Goal: Task Accomplishment & Management: Manage account settings

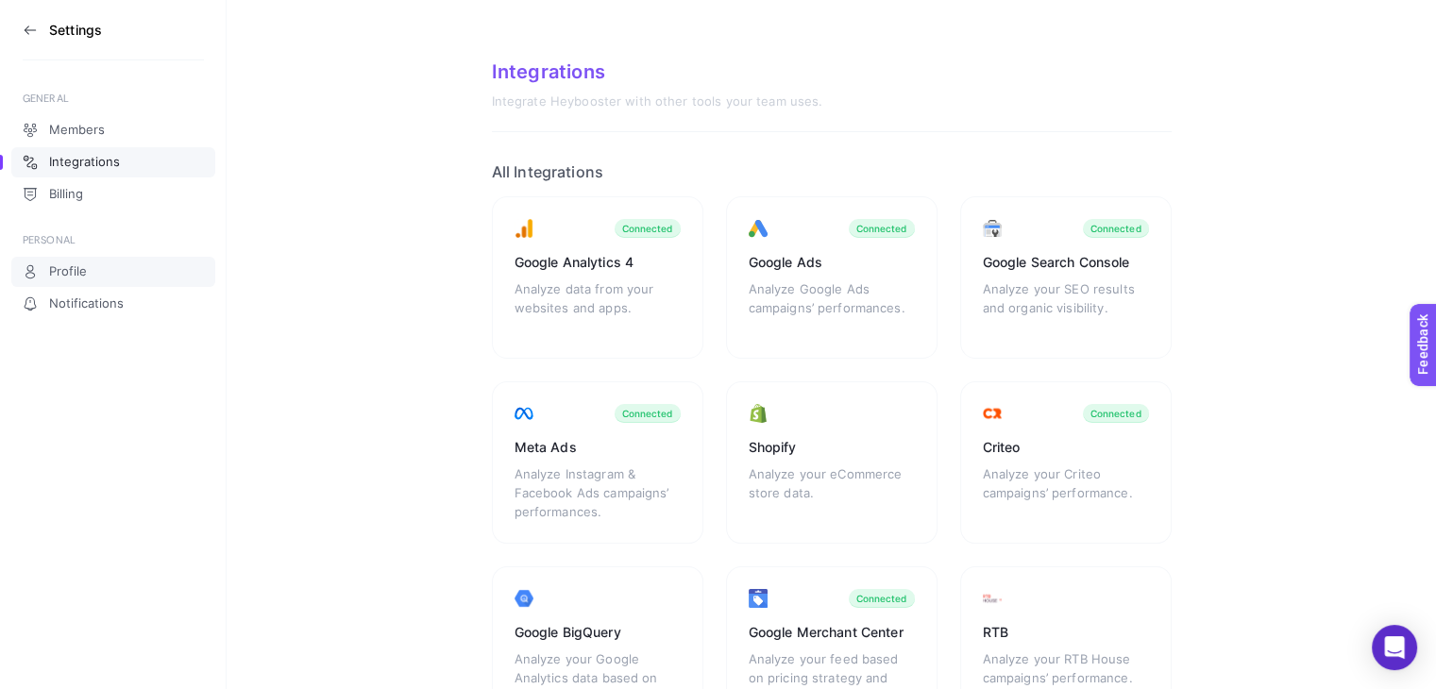
click at [54, 264] on span "Profile" at bounding box center [68, 271] width 38 height 15
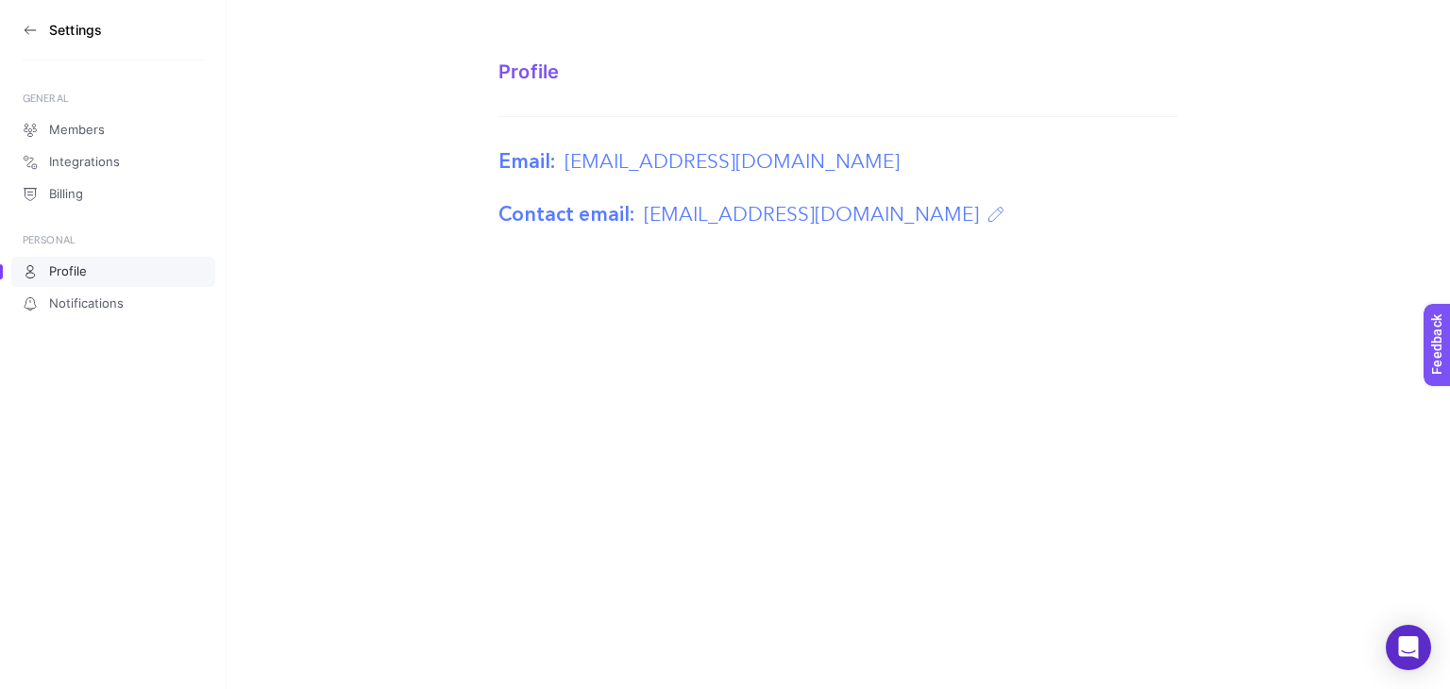
click at [89, 269] on link "Profile" at bounding box center [113, 272] width 204 height 30
click at [79, 133] on span "Members" at bounding box center [77, 130] width 56 height 15
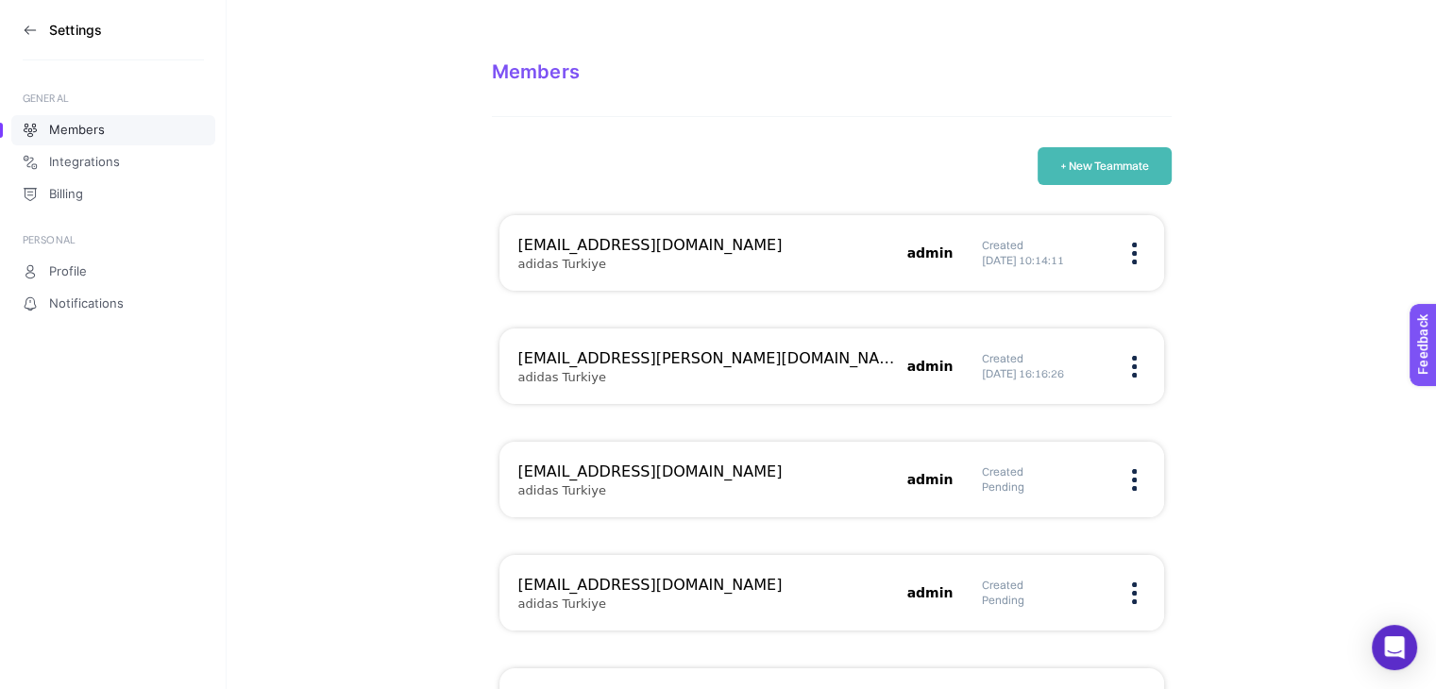
click at [1138, 251] on figure at bounding box center [1134, 253] width 22 height 5
drag, startPoint x: 1057, startPoint y: 270, endPoint x: 1050, endPoint y: 311, distance: 41.3
click at [1050, 311] on ul "Edit Remove" at bounding box center [1049, 292] width 143 height 82
click at [1050, 311] on span "Remove" at bounding box center [1050, 313] width 106 height 42
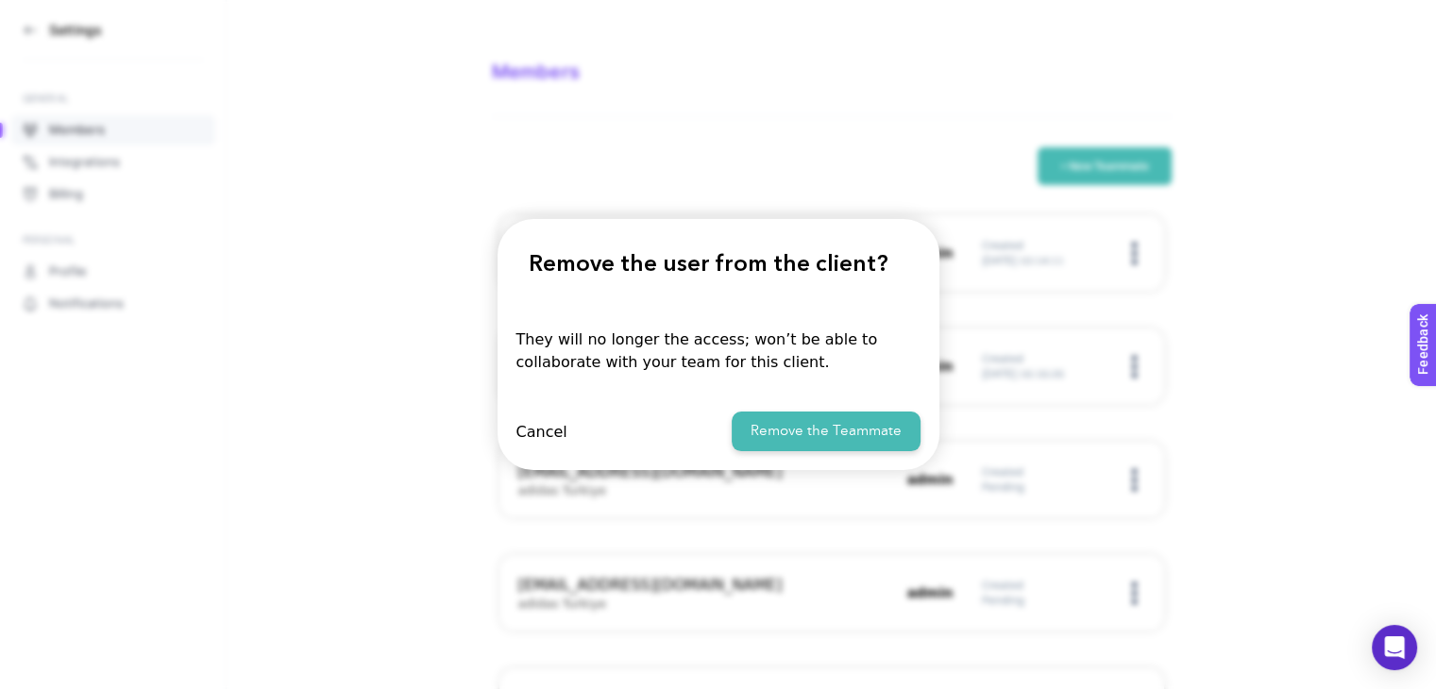
click at [784, 433] on button "Remove the Teammate" at bounding box center [826, 432] width 189 height 41
click at [784, 433] on body "Settings GENERAL Members Integrations Billing PERSONAL Profile Notifications Me…" at bounding box center [718, 557] width 1436 height 1114
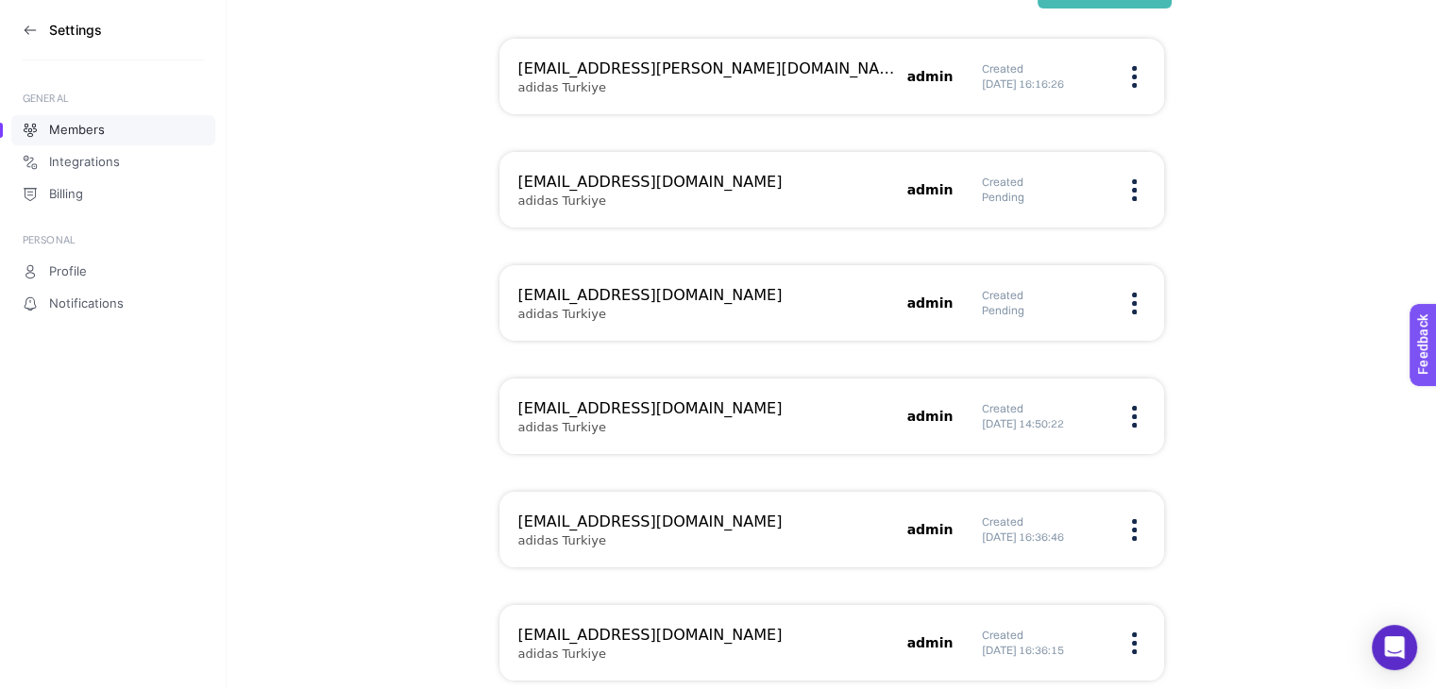
scroll to position [189, 0]
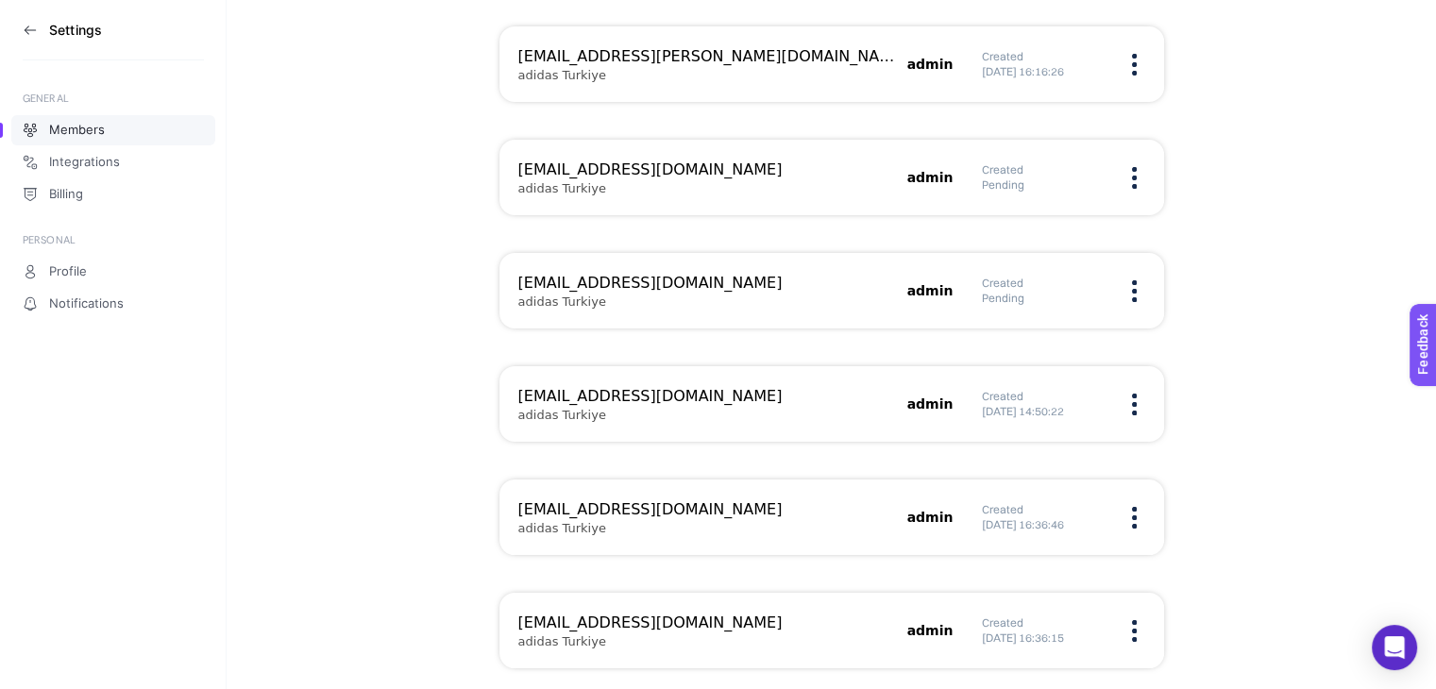
click at [1139, 396] on div "Created [DATE] 14:50:22" at bounding box center [1063, 404] width 163 height 30
click at [1133, 401] on img at bounding box center [1134, 405] width 5 height 22
click at [1060, 465] on span "Remove" at bounding box center [1050, 464] width 106 height 42
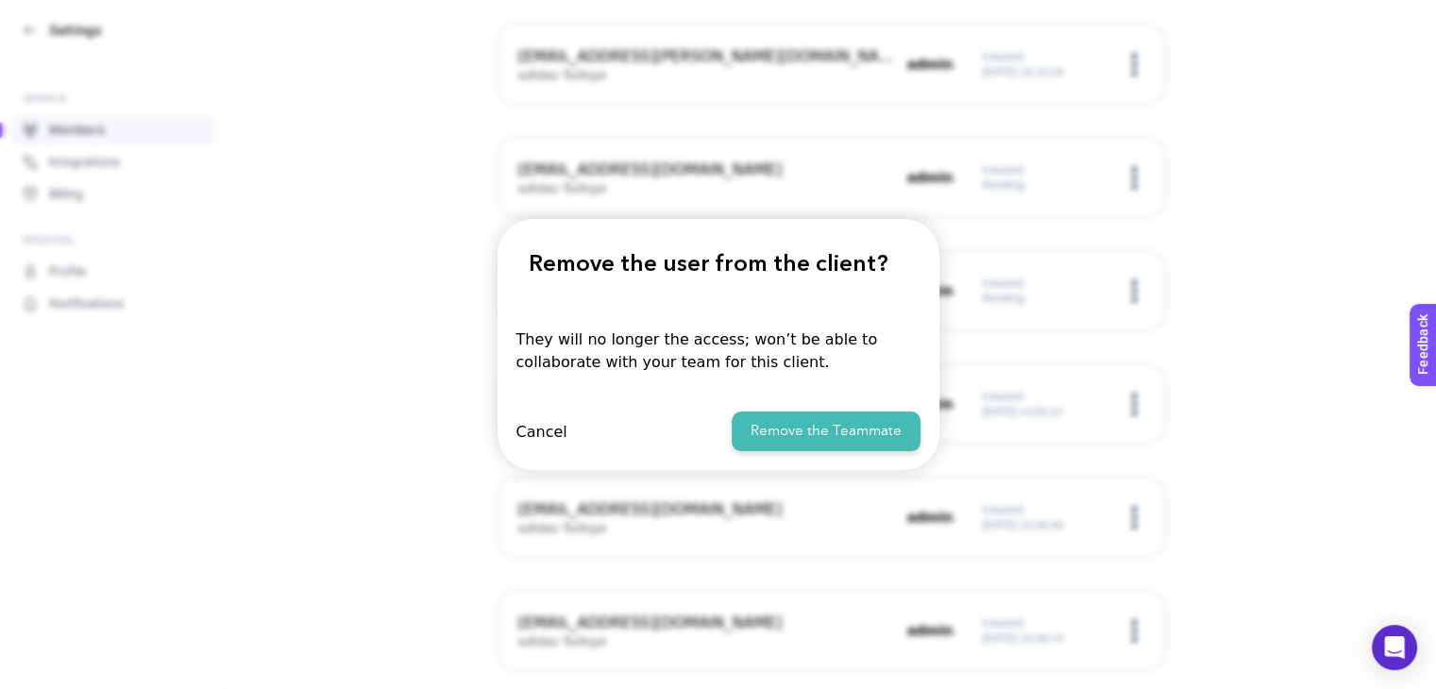
click at [843, 432] on button "Remove the Teammate" at bounding box center [826, 432] width 189 height 41
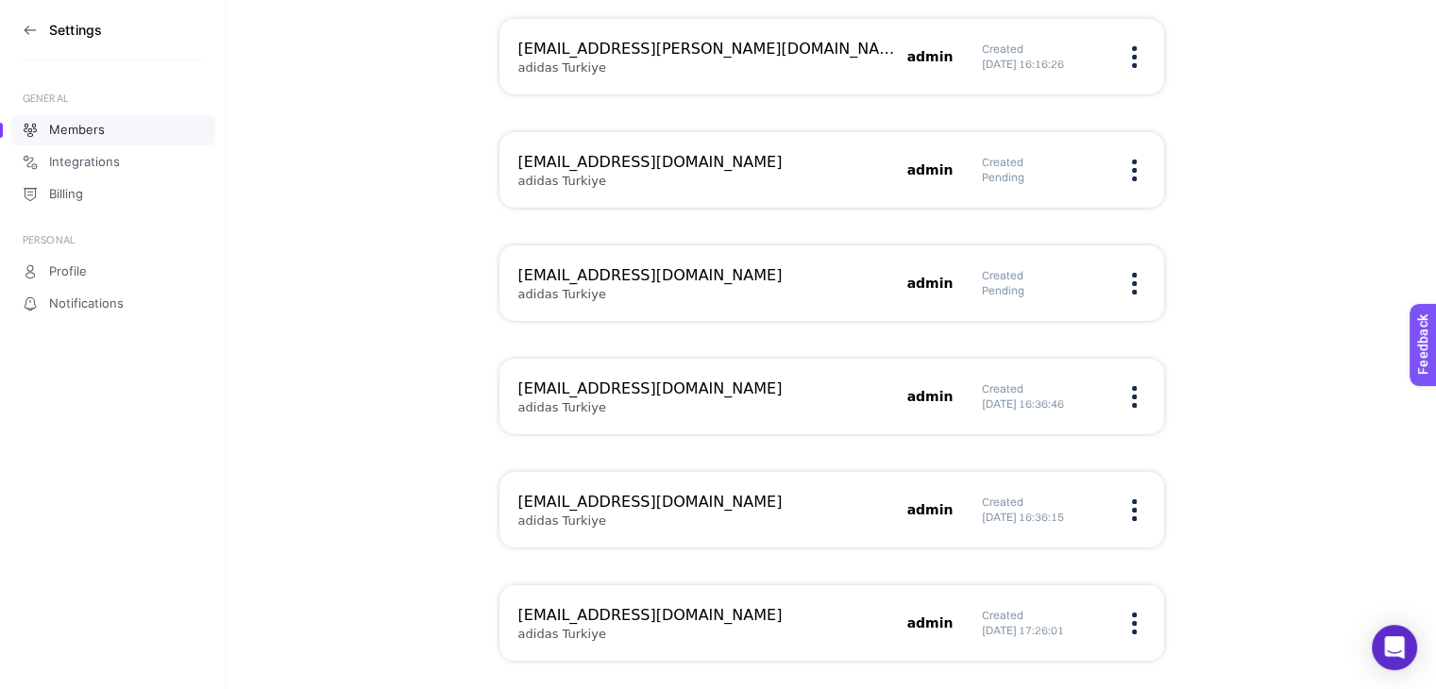
scroll to position [198, 0]
click at [1133, 499] on img at bounding box center [1134, 509] width 5 height 22
click at [1054, 564] on span "Remove" at bounding box center [1050, 568] width 106 height 42
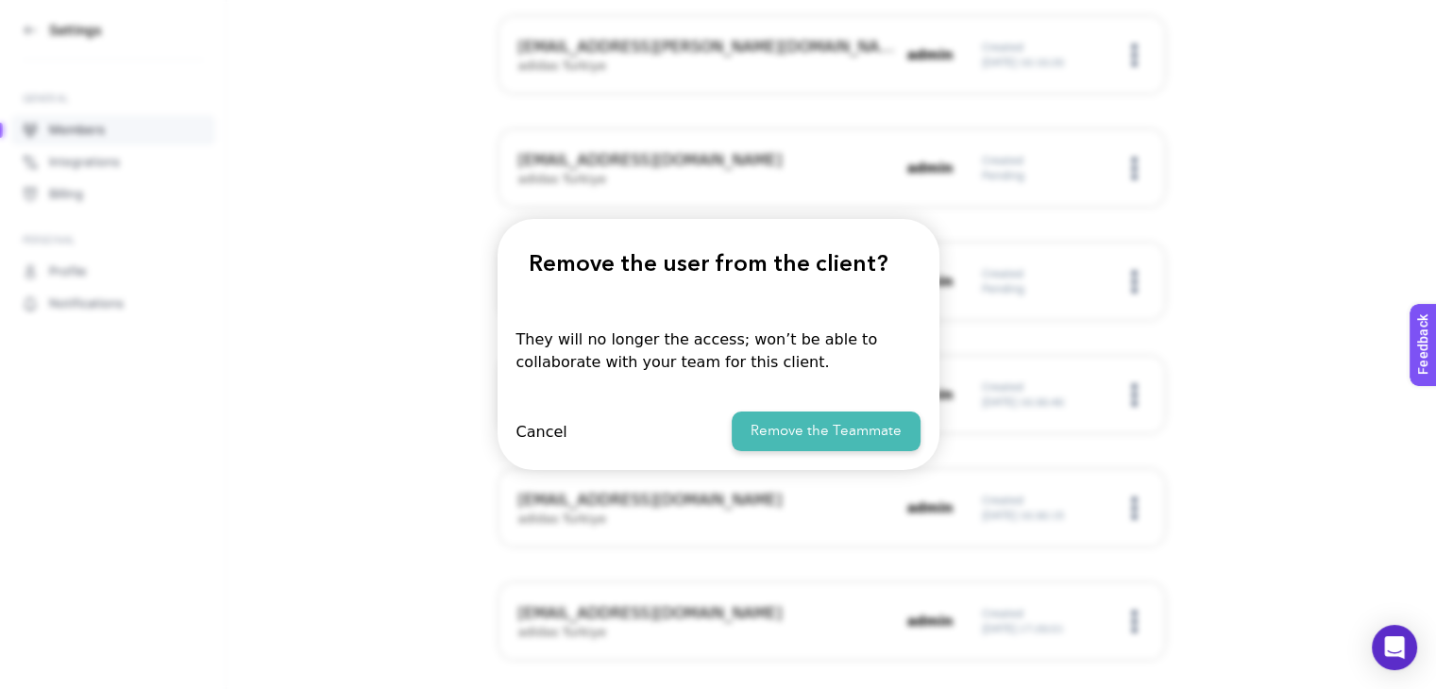
click at [777, 425] on button "Remove the Teammate" at bounding box center [826, 432] width 189 height 41
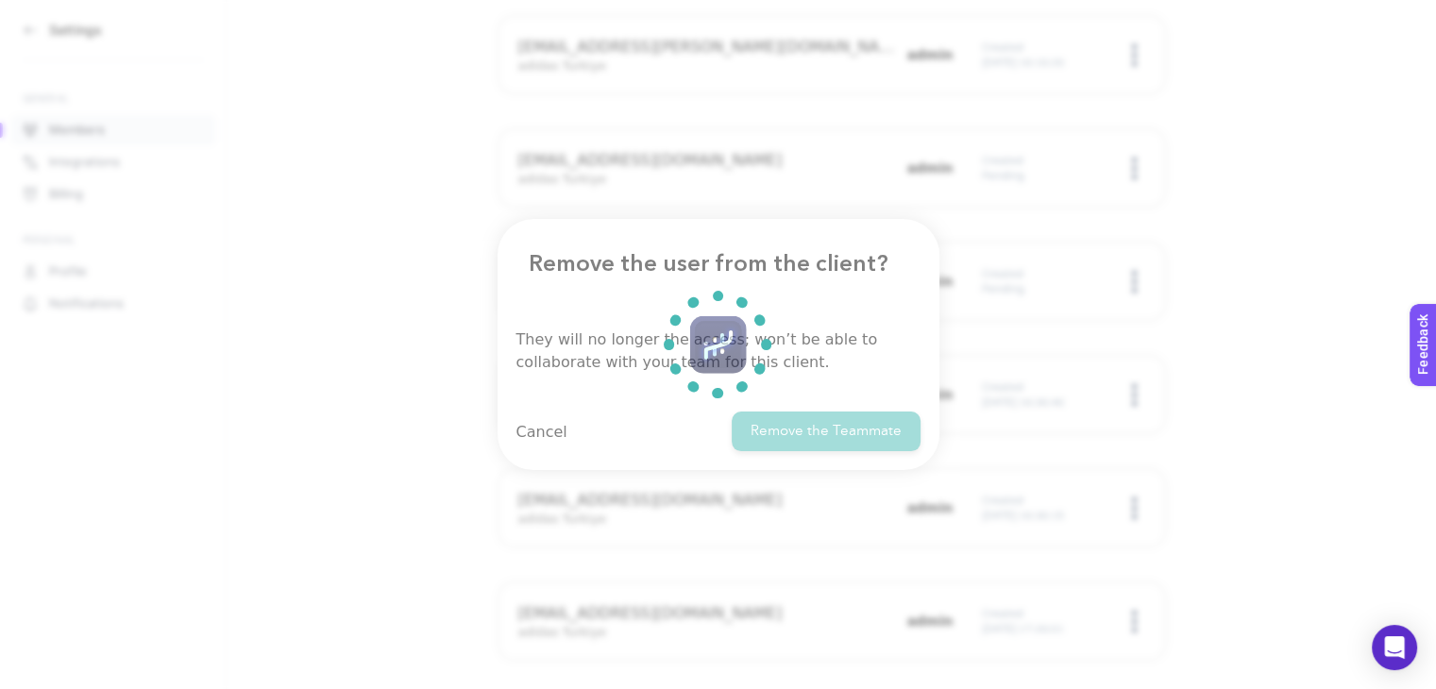
scroll to position [85, 0]
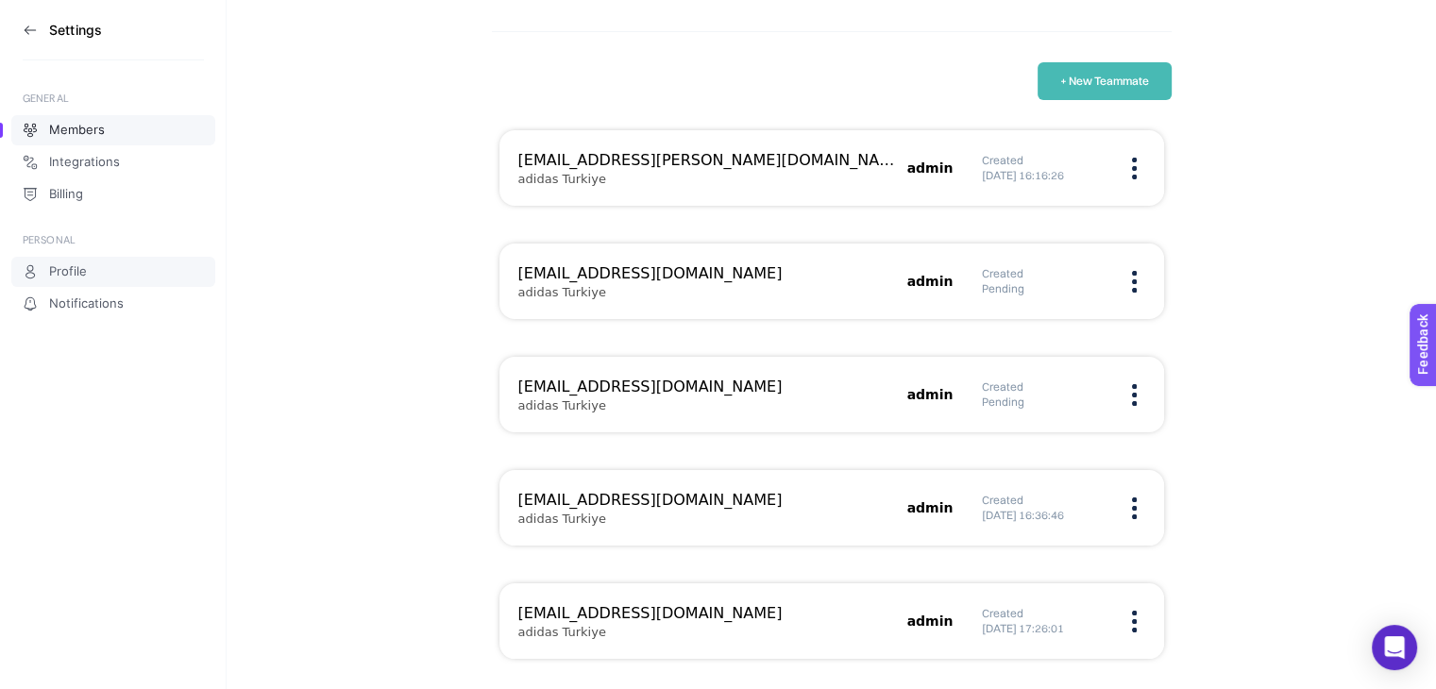
click at [45, 276] on link "Profile" at bounding box center [113, 272] width 204 height 30
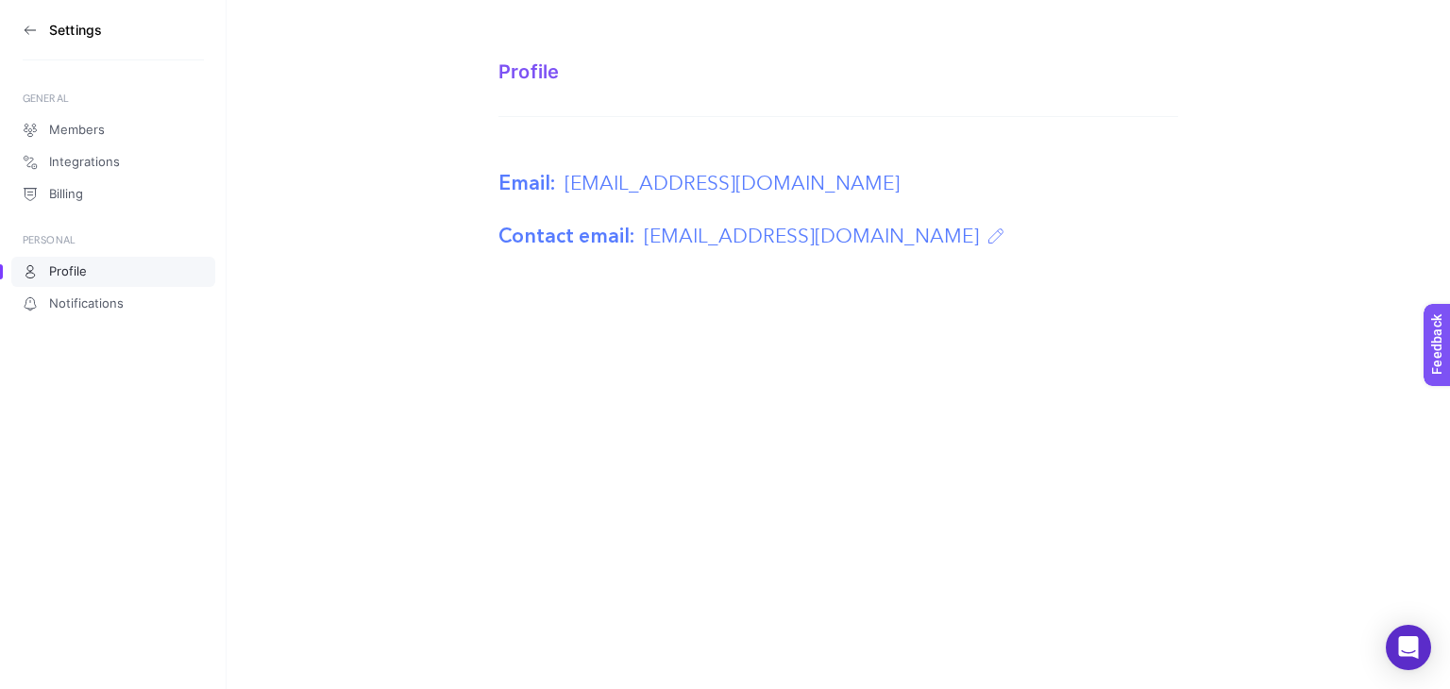
click at [36, 41] on section "Settings" at bounding box center [113, 30] width 181 height 60
click at [31, 31] on icon at bounding box center [30, 30] width 15 height 15
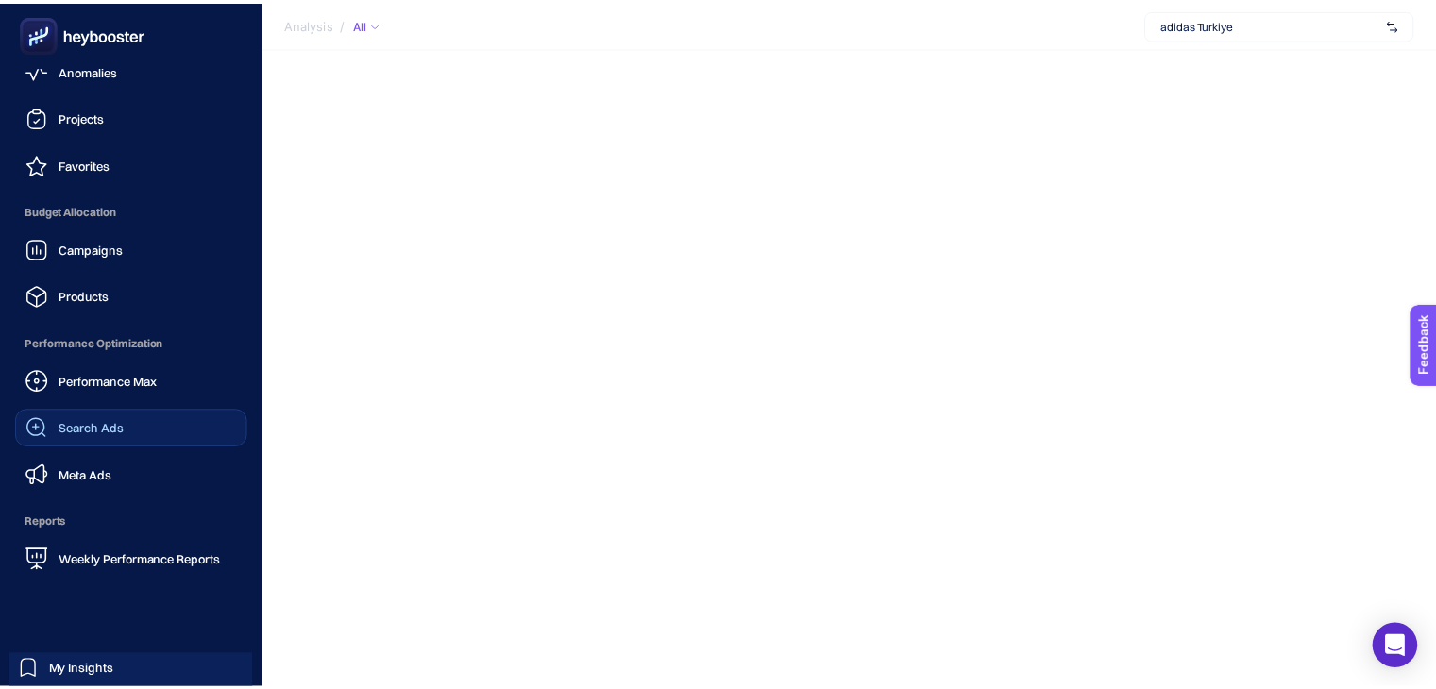
scroll to position [181, 0]
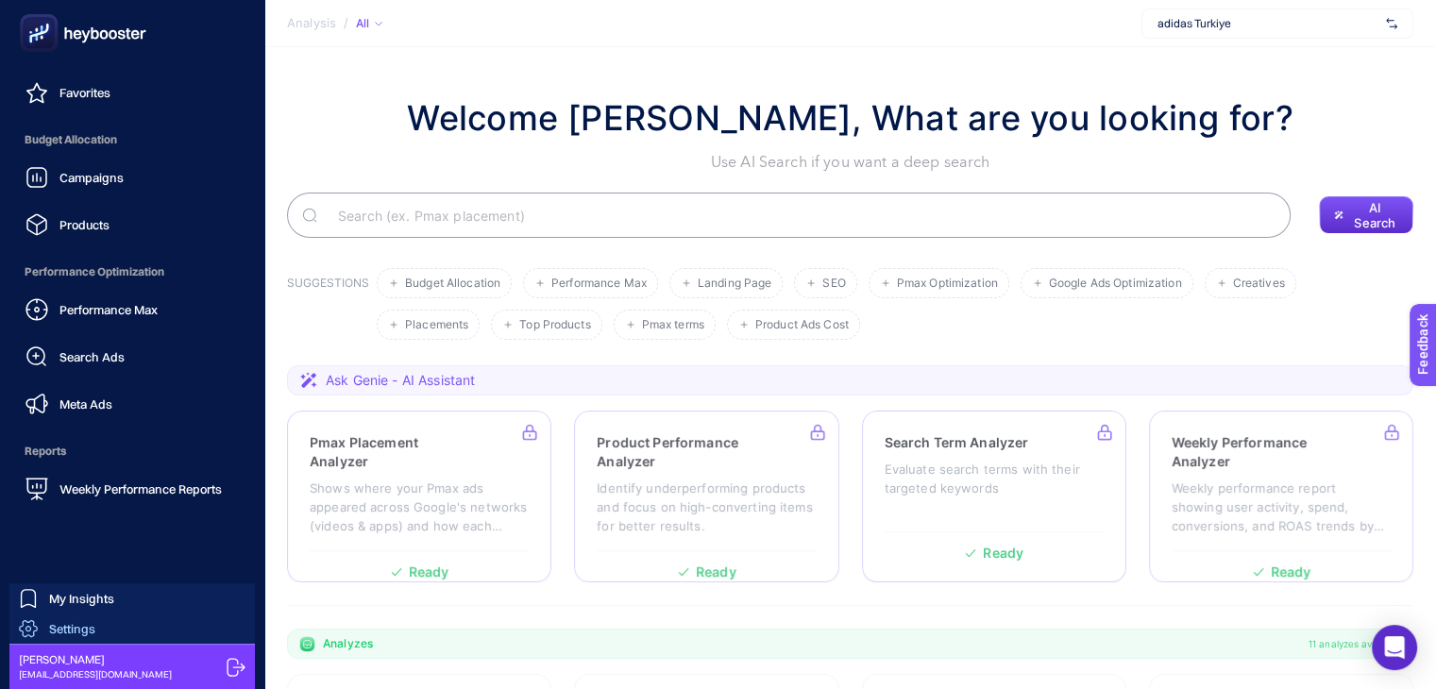
click at [94, 631] on link "Settings" at bounding box center [131, 629] width 245 height 30
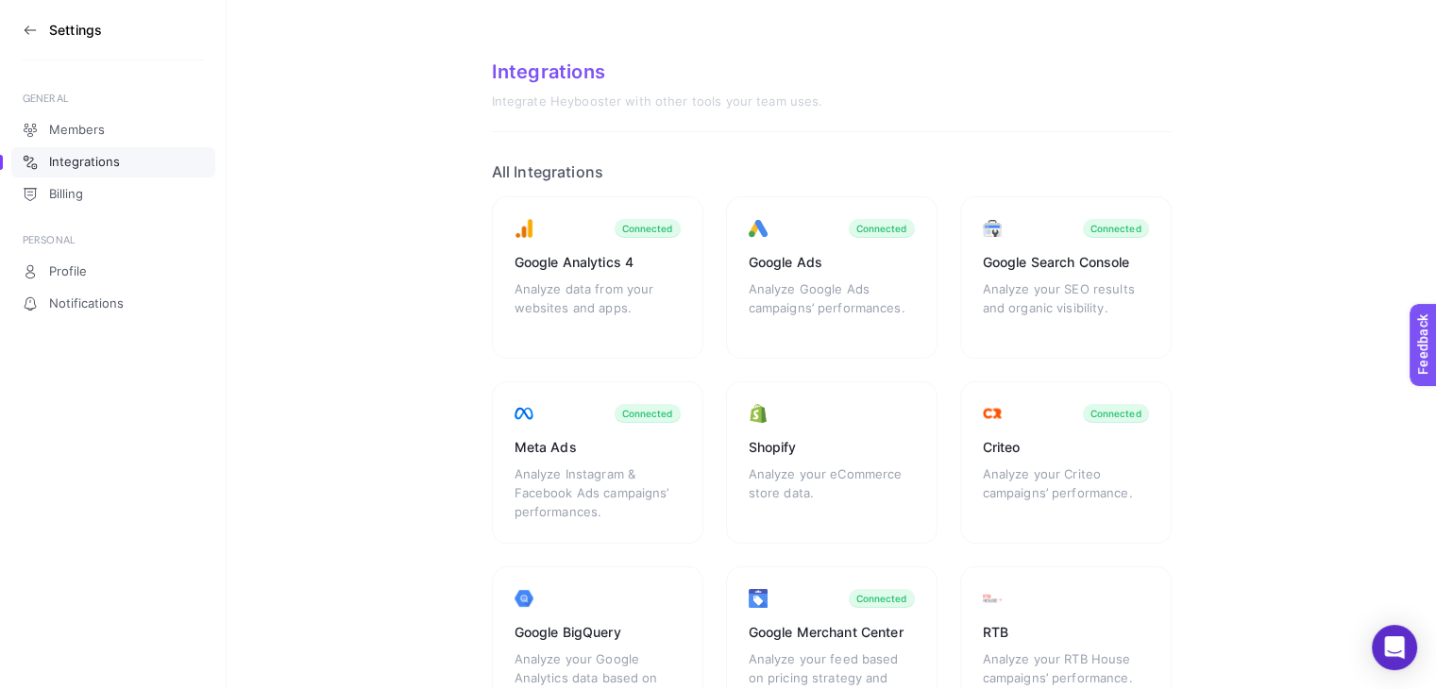
click at [25, 25] on icon at bounding box center [30, 30] width 15 height 15
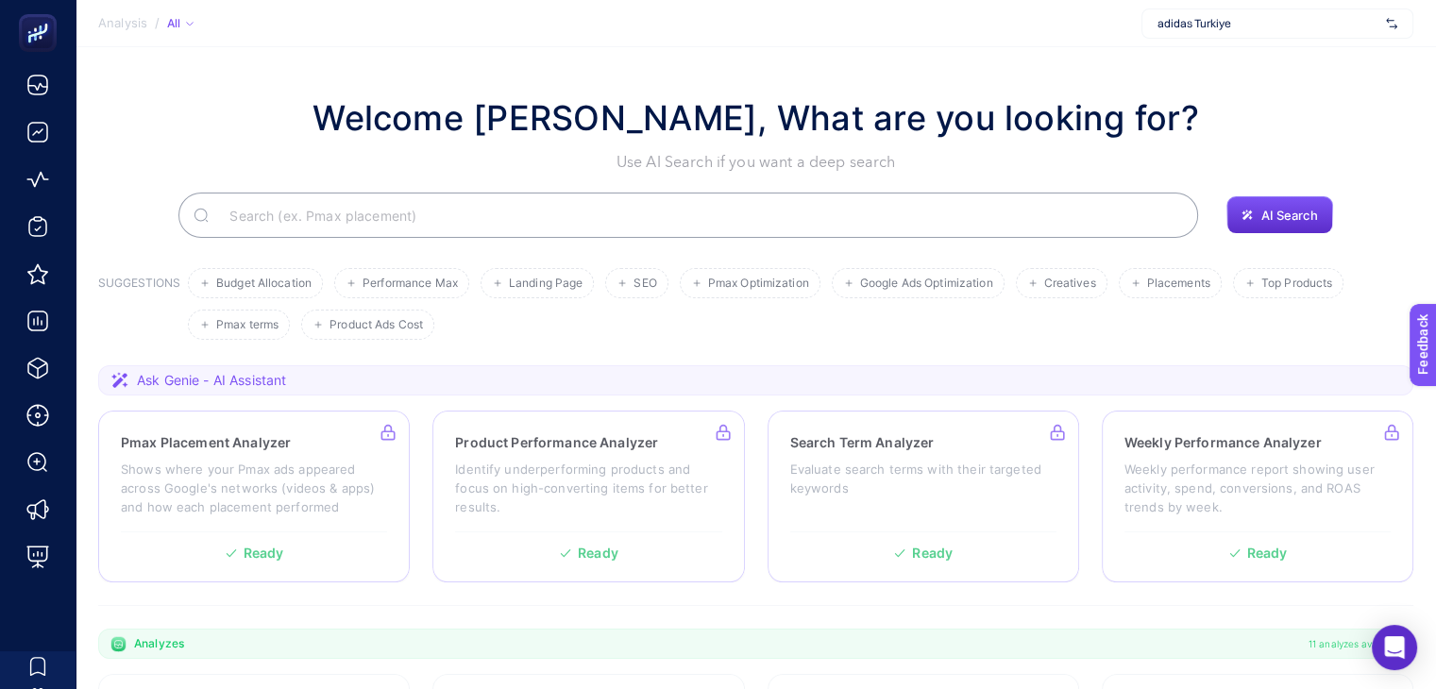
click at [1390, 24] on img at bounding box center [1391, 23] width 11 height 19
drag, startPoint x: 1287, startPoint y: 95, endPoint x: 272, endPoint y: 373, distance: 1052.1
click at [630, 194] on section "Analysis / All adidas Turkiye + Add New Client Filter CONNECTION Google Analyti…" at bounding box center [756, 628] width 1360 height 1257
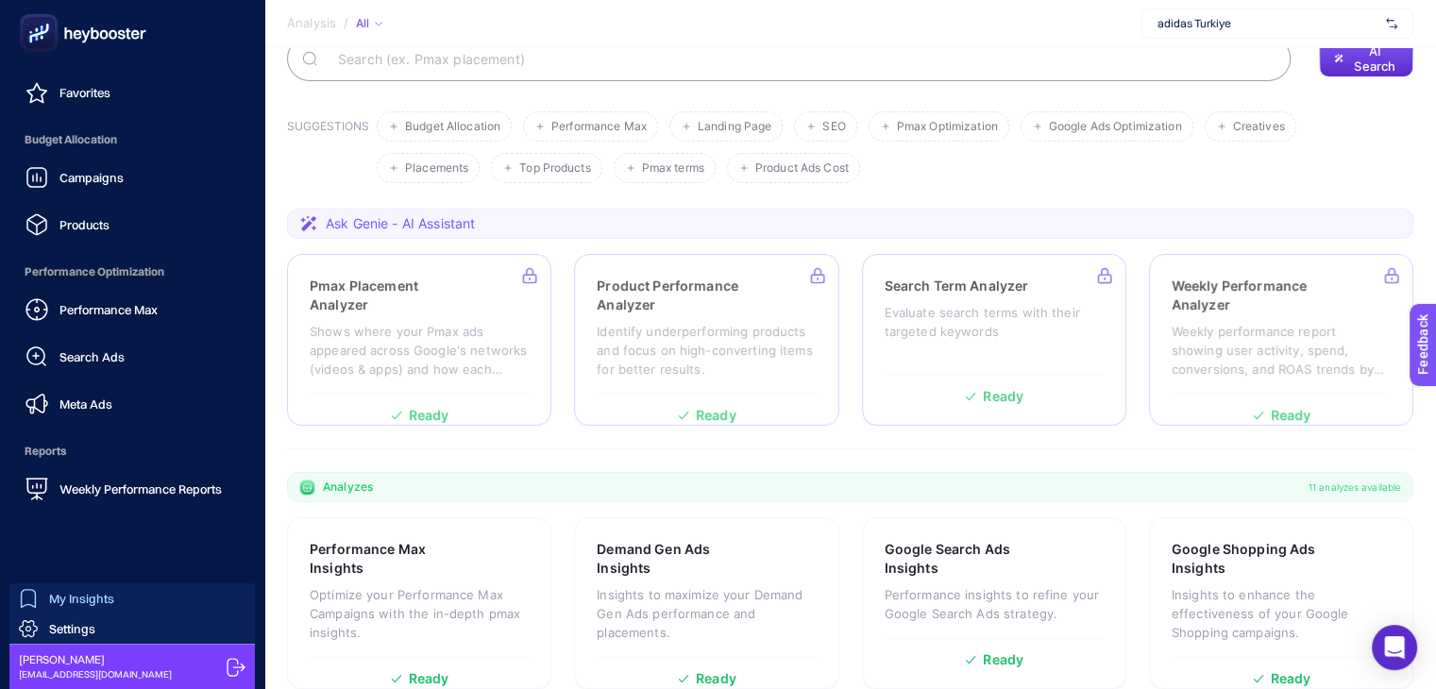
scroll to position [189, 0]
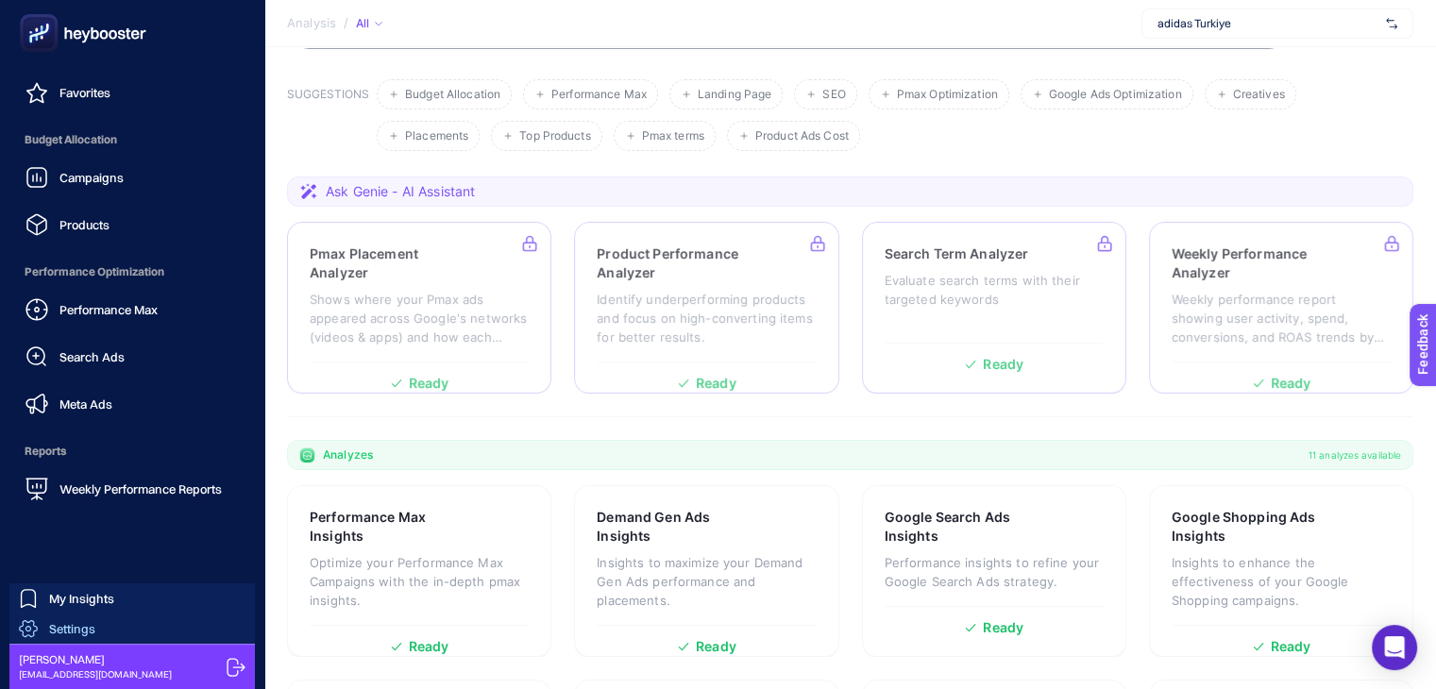
click at [83, 633] on span "Settings" at bounding box center [72, 628] width 46 height 15
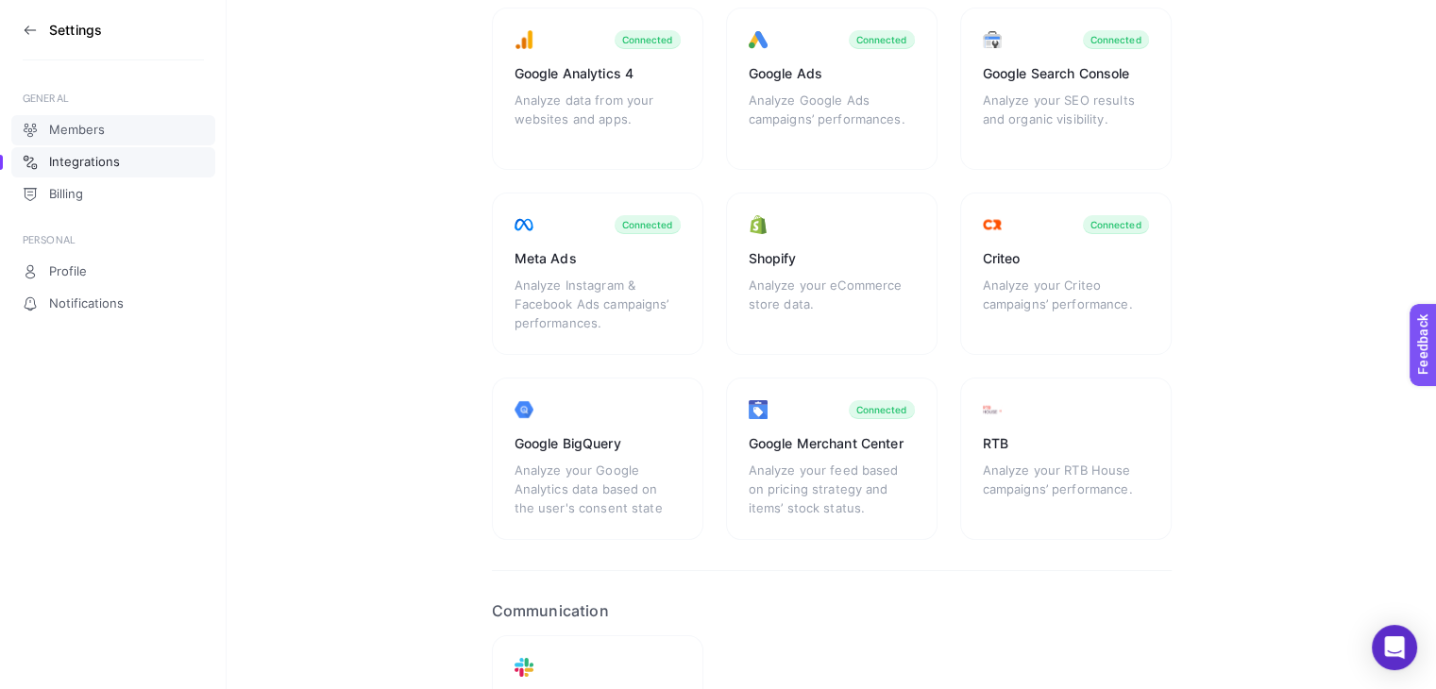
click at [96, 135] on span "Members" at bounding box center [77, 130] width 56 height 15
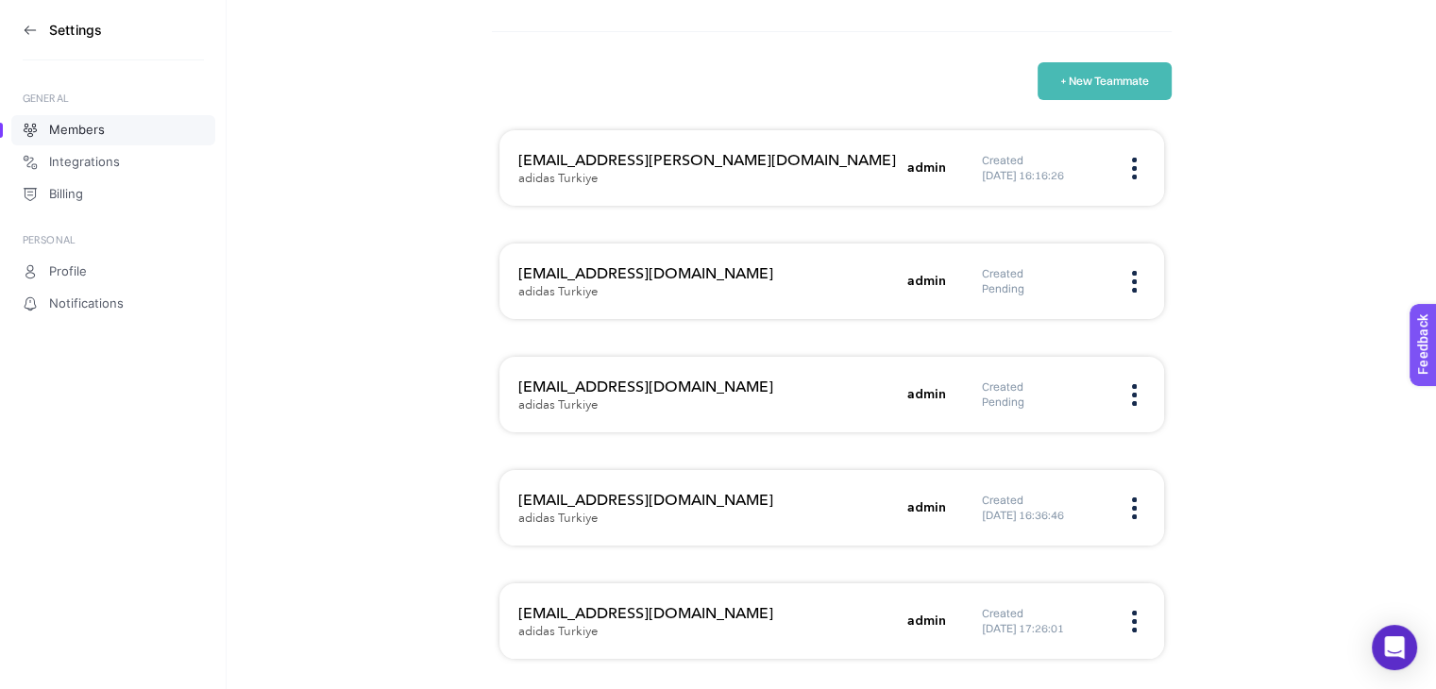
scroll to position [85, 0]
click at [1137, 84] on button "+ New Teammate" at bounding box center [1104, 81] width 134 height 38
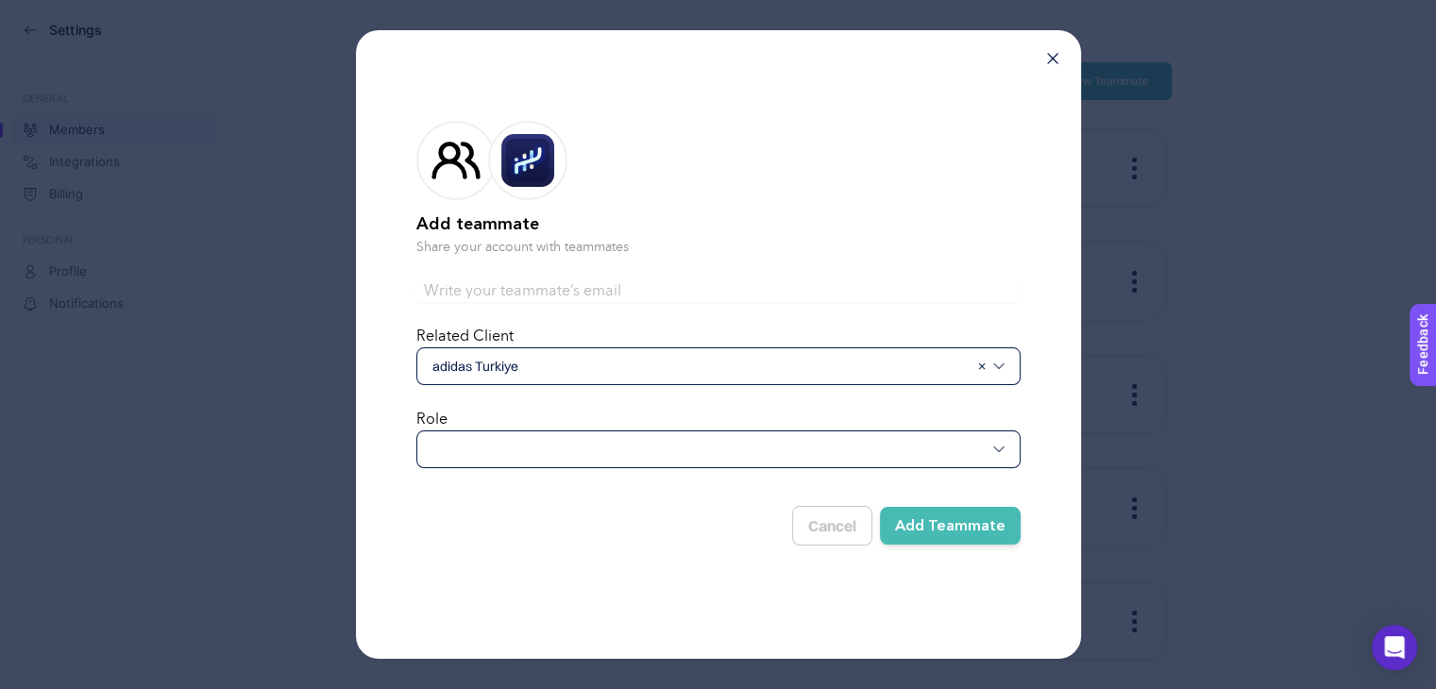
click at [589, 463] on div at bounding box center [718, 449] width 604 height 38
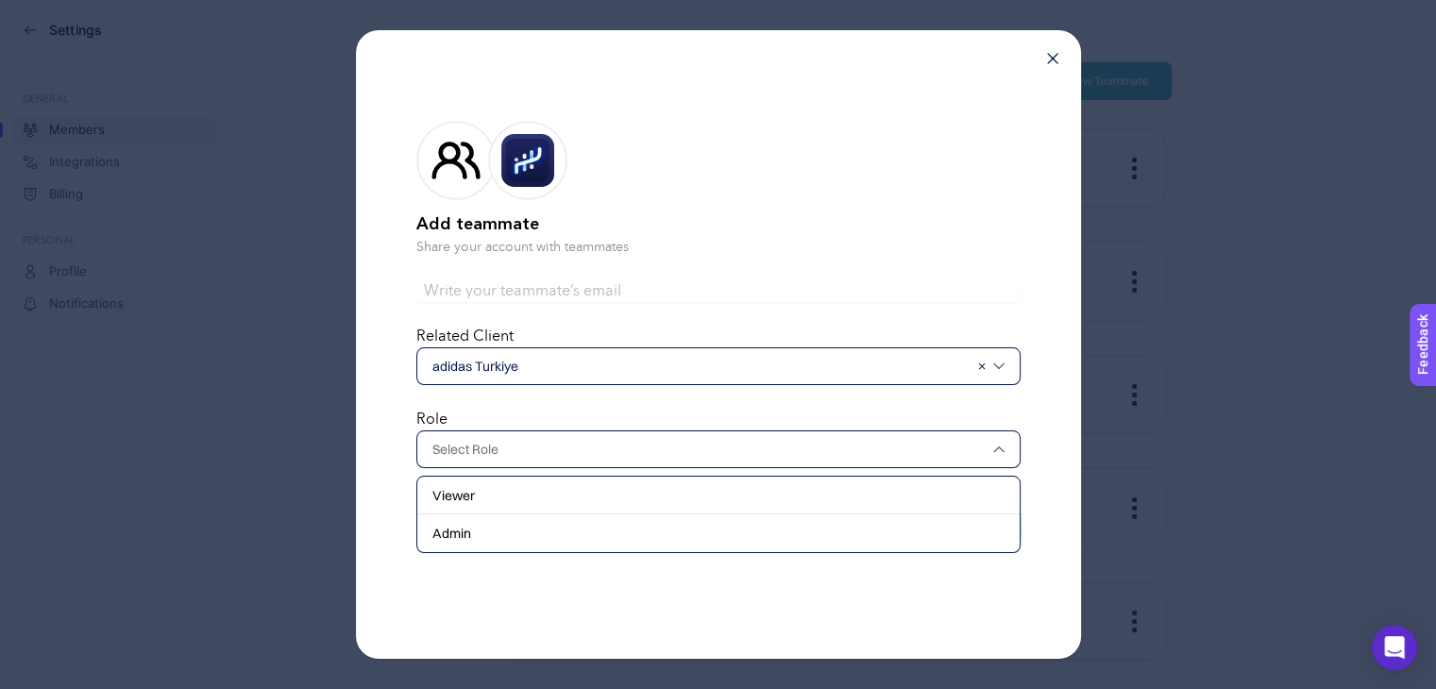
click at [596, 458] on div at bounding box center [718, 449] width 604 height 38
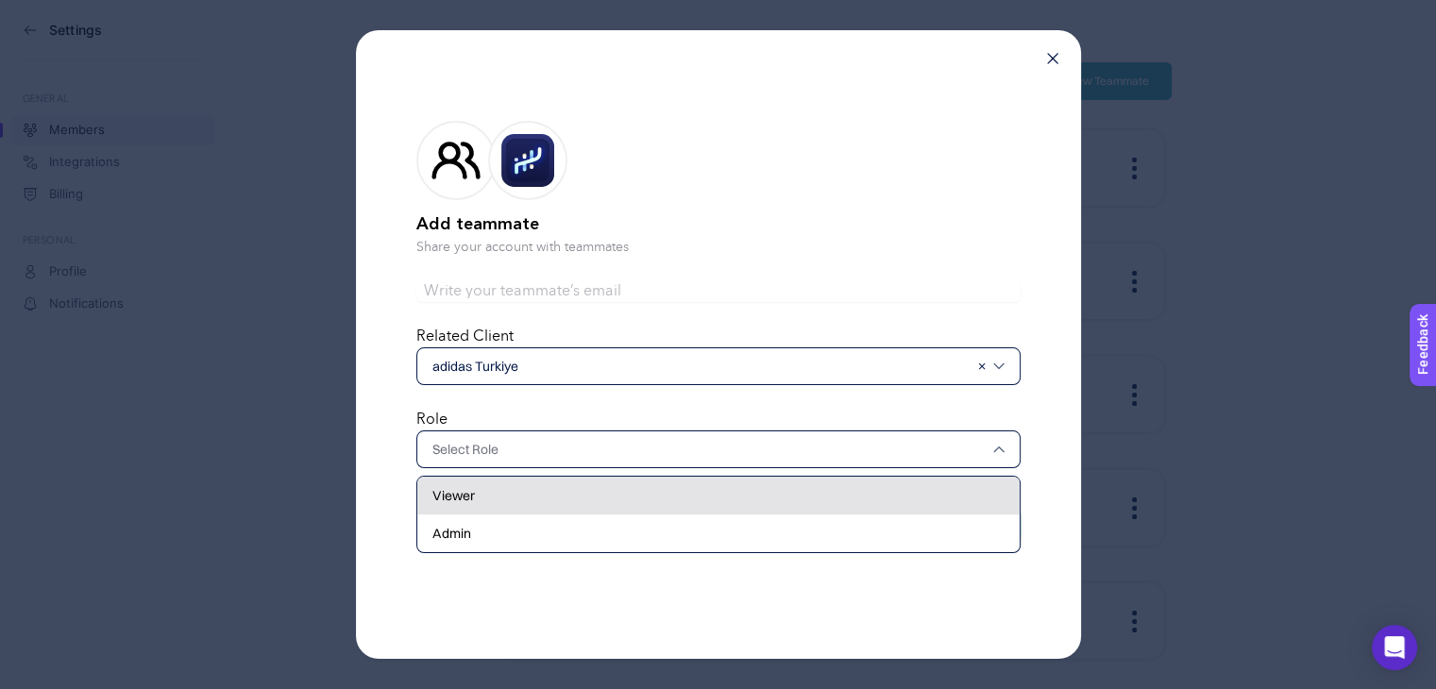
click at [566, 502] on div "Viewer" at bounding box center [718, 496] width 602 height 38
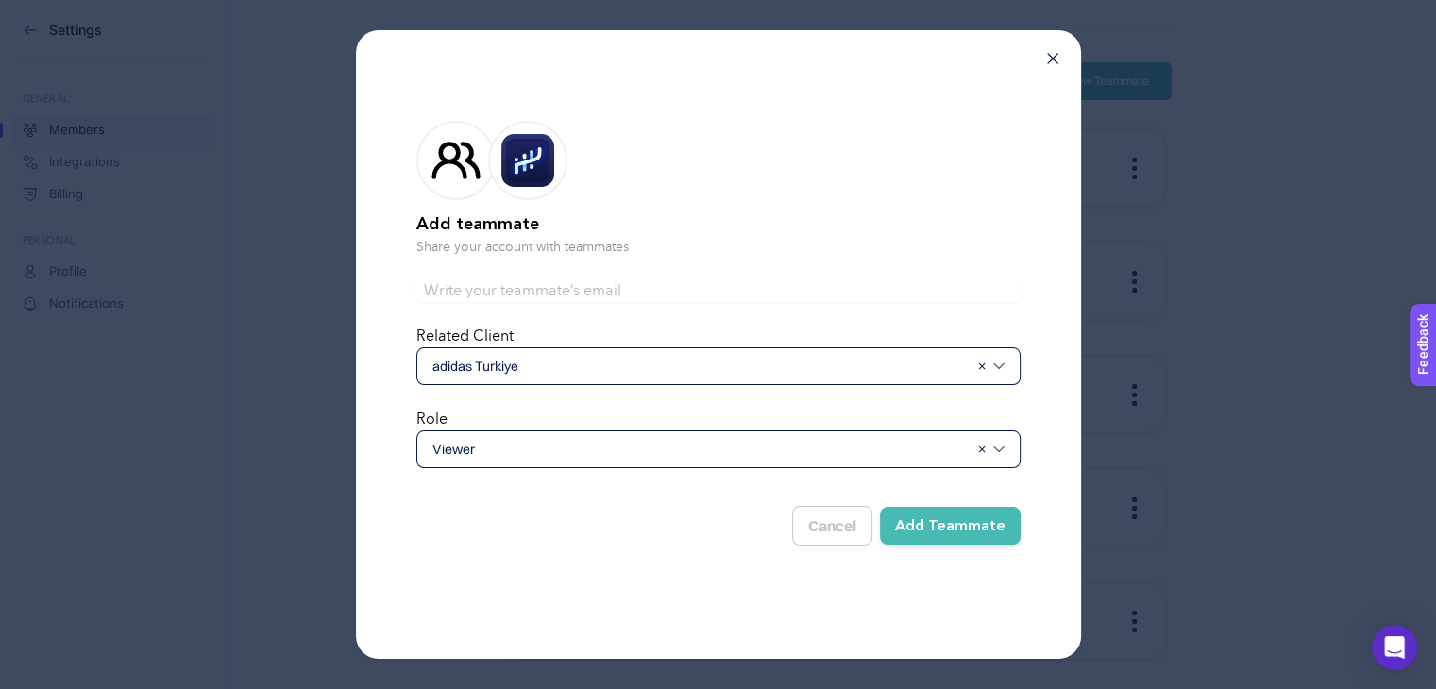
click at [936, 521] on button "Add Teammate" at bounding box center [950, 526] width 141 height 38
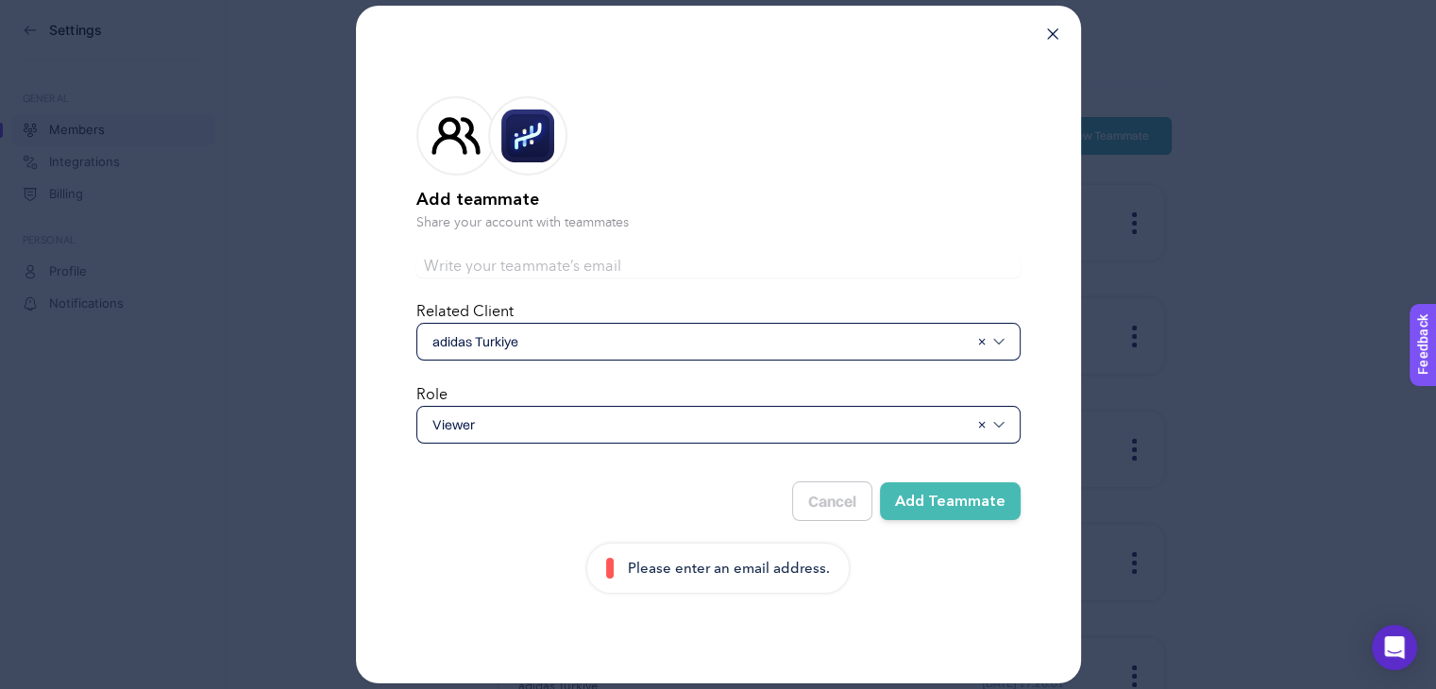
scroll to position [0, 0]
click at [548, 257] on input "text" at bounding box center [718, 266] width 604 height 23
paste input "[EMAIL_ADDRESS][PERSON_NAME][DOMAIN_NAME]"
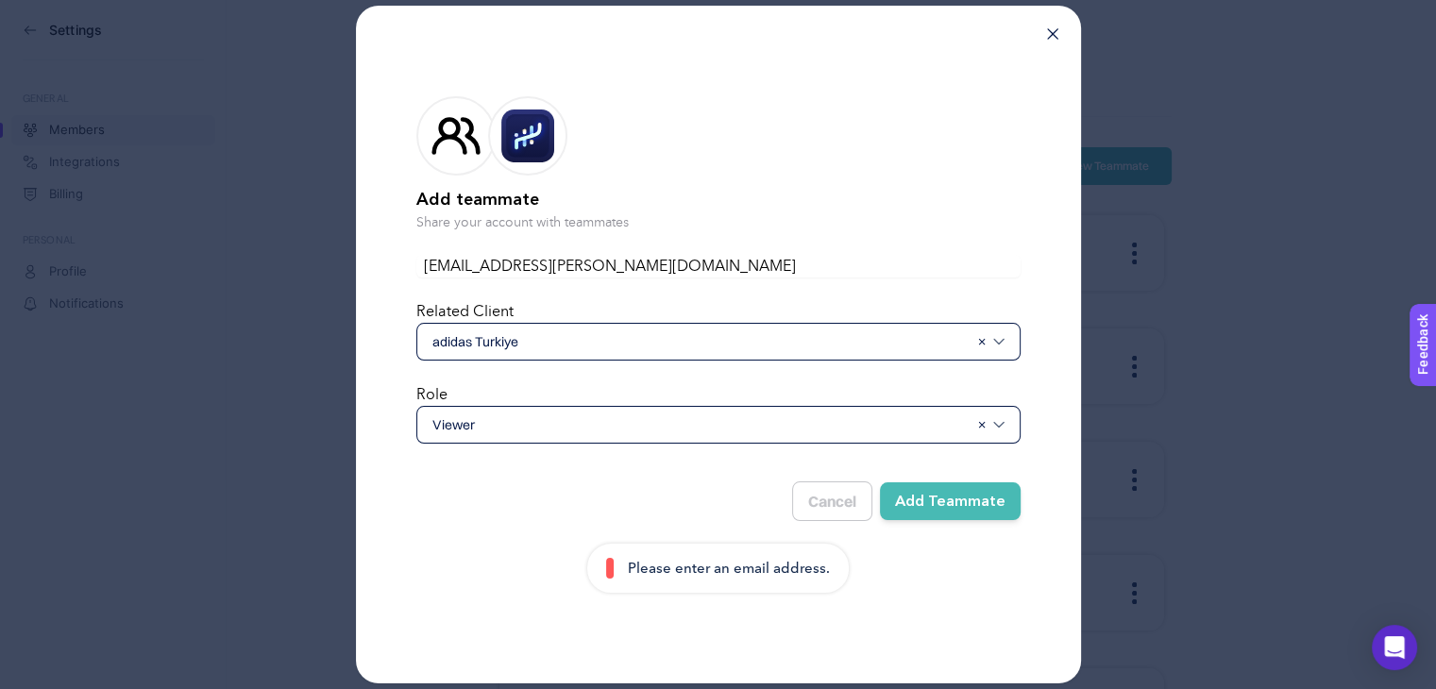
type input "[EMAIL_ADDRESS][PERSON_NAME][DOMAIN_NAME]"
click at [936, 497] on button "Add Teammate" at bounding box center [950, 501] width 141 height 38
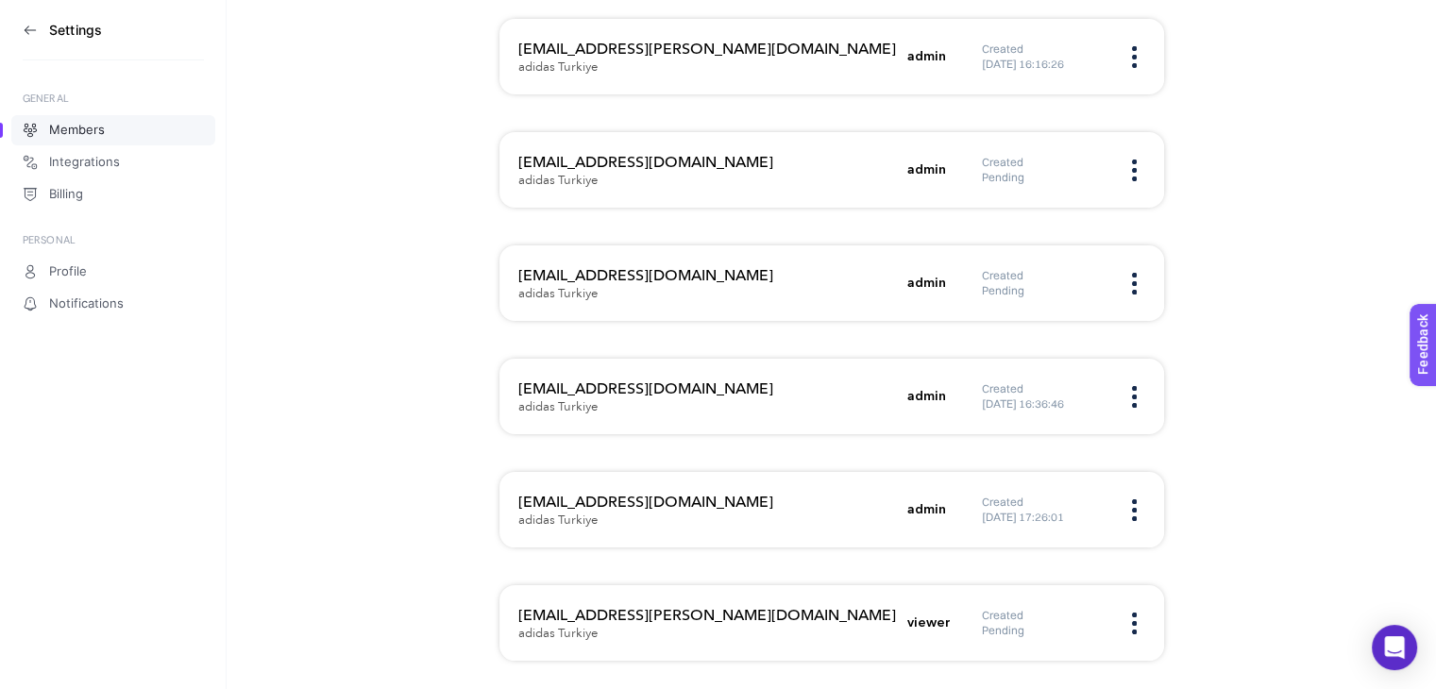
scroll to position [198, 0]
